Goal: Understand process/instructions: Learn how to perform a task or action

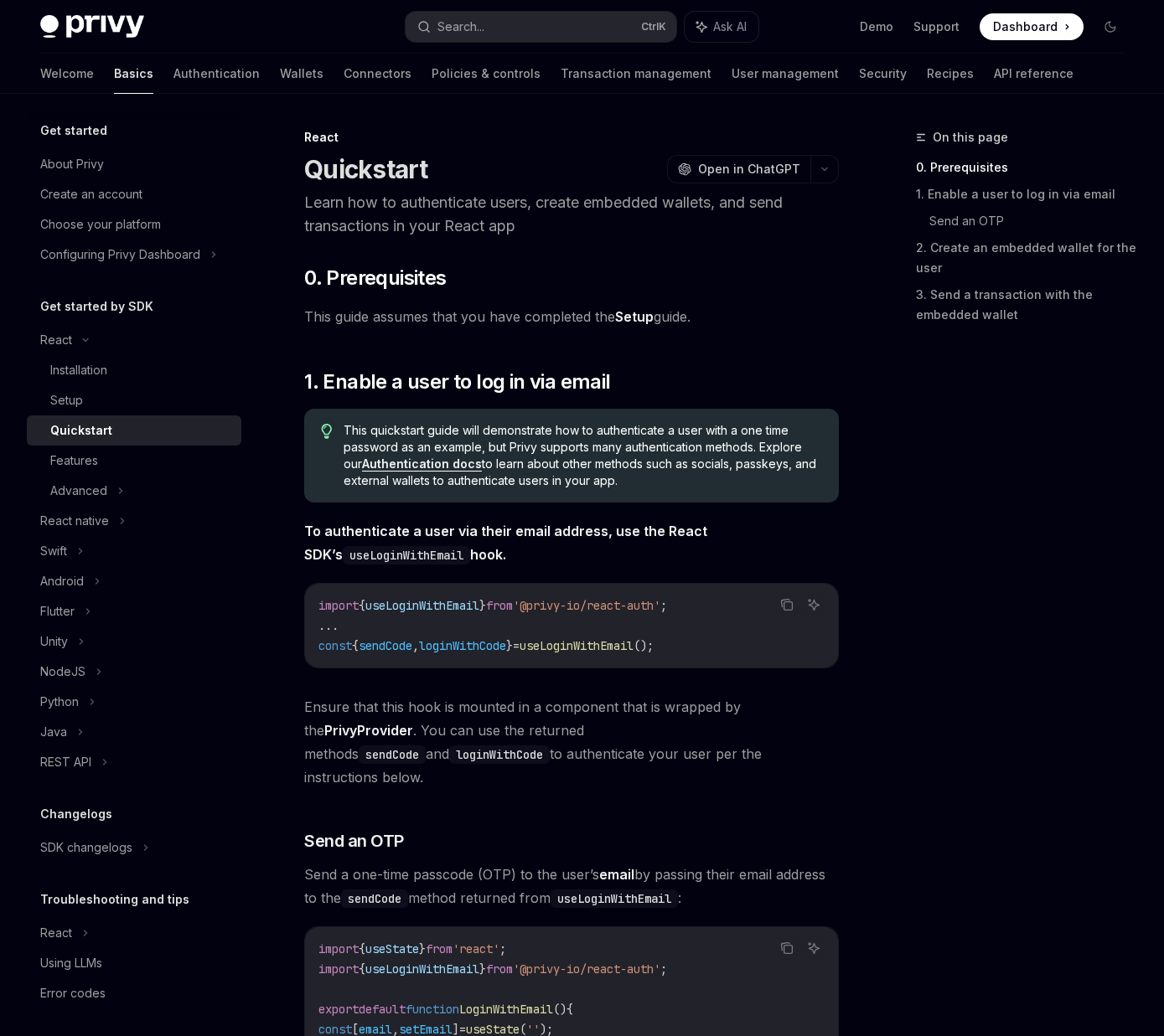
click at [335, 731] on link "PrivyProvider" at bounding box center [369, 730] width 89 height 17
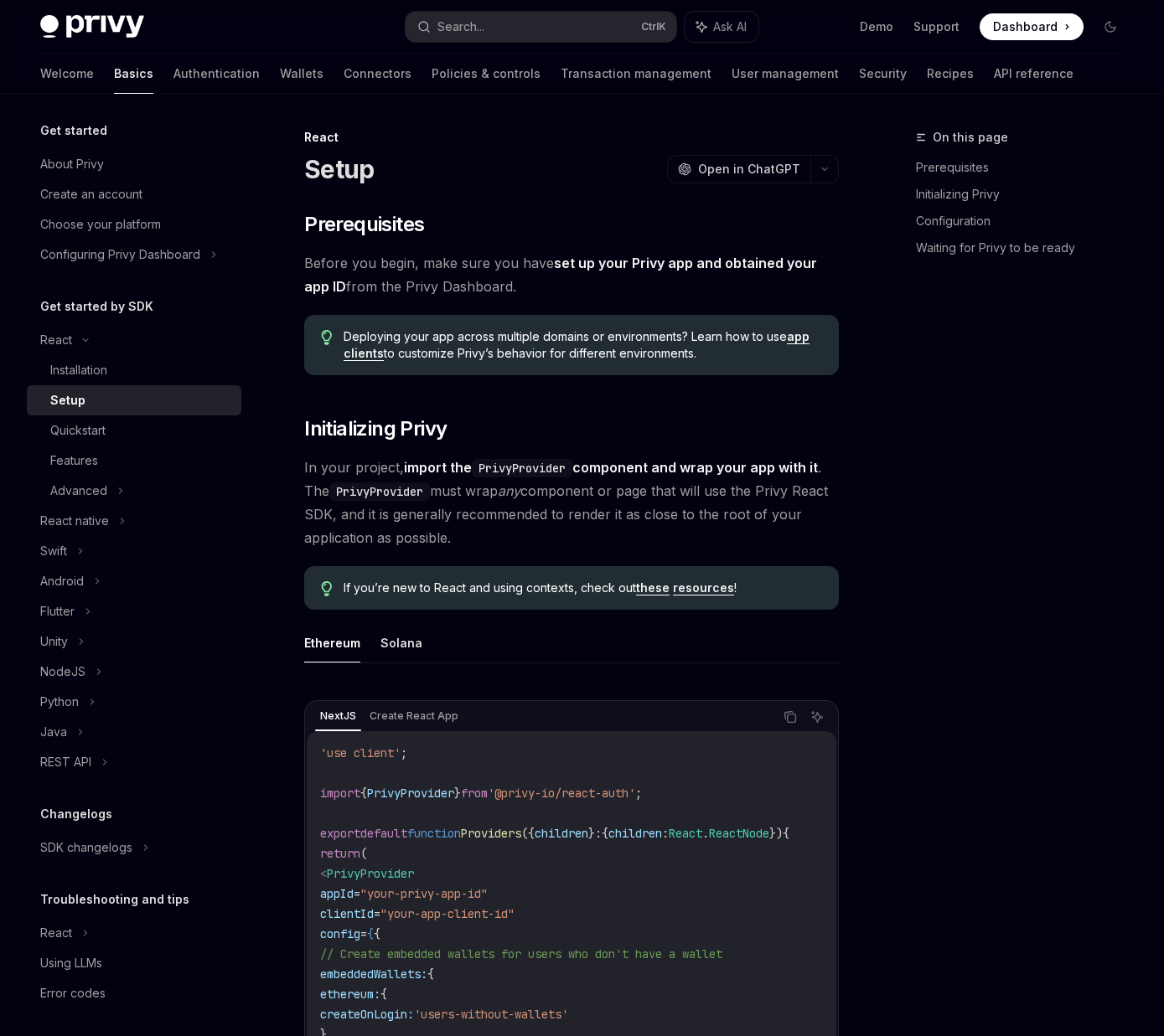
type textarea "*"
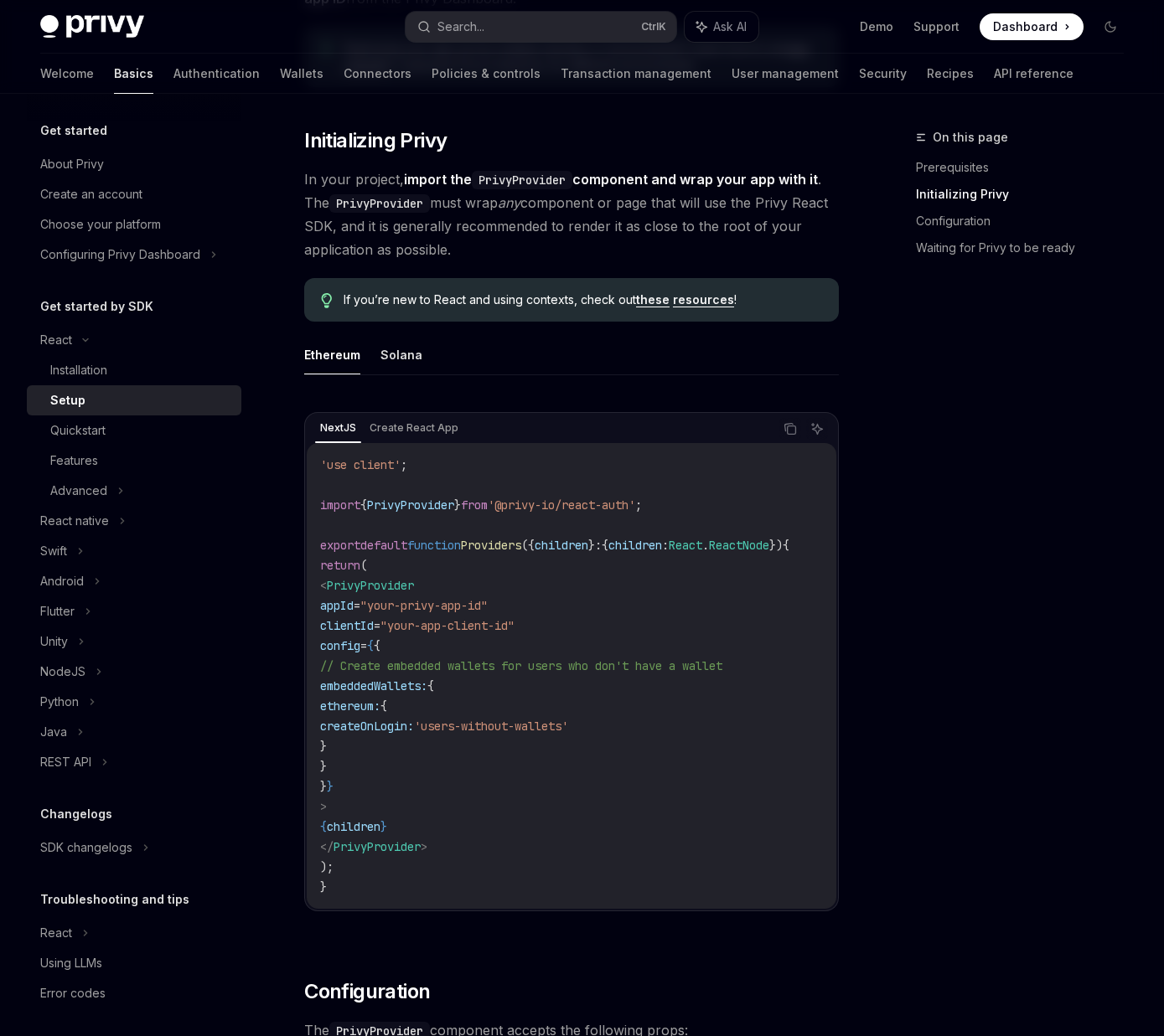
click at [384, 499] on span "PrivyProvider" at bounding box center [410, 505] width 87 height 16
copy code "import { PrivyProvider } from '@privy-io/react-auth' ;"
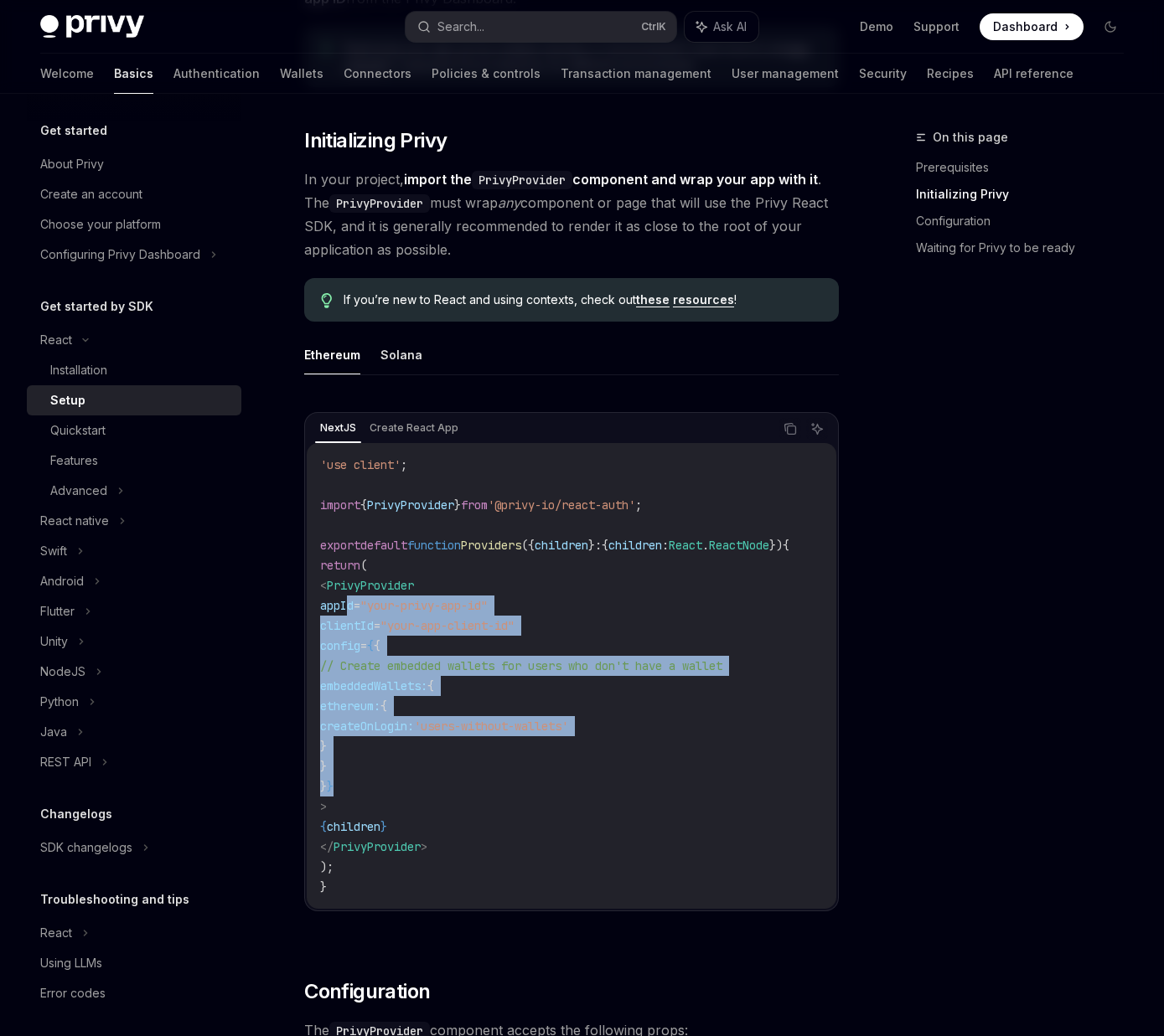
drag, startPoint x: 351, startPoint y: 602, endPoint x: 499, endPoint y: 795, distance: 243.2
click at [499, 795] on code "'use client' ; import { PrivyProvider } from '@privy-io/react-auth' ; export de…" at bounding box center [574, 676] width 509 height 442
copy code "appId = "your-privy-app-id" clientId = "your-app-client-id" config = { { // Cre…"
